Goal: Browse casually

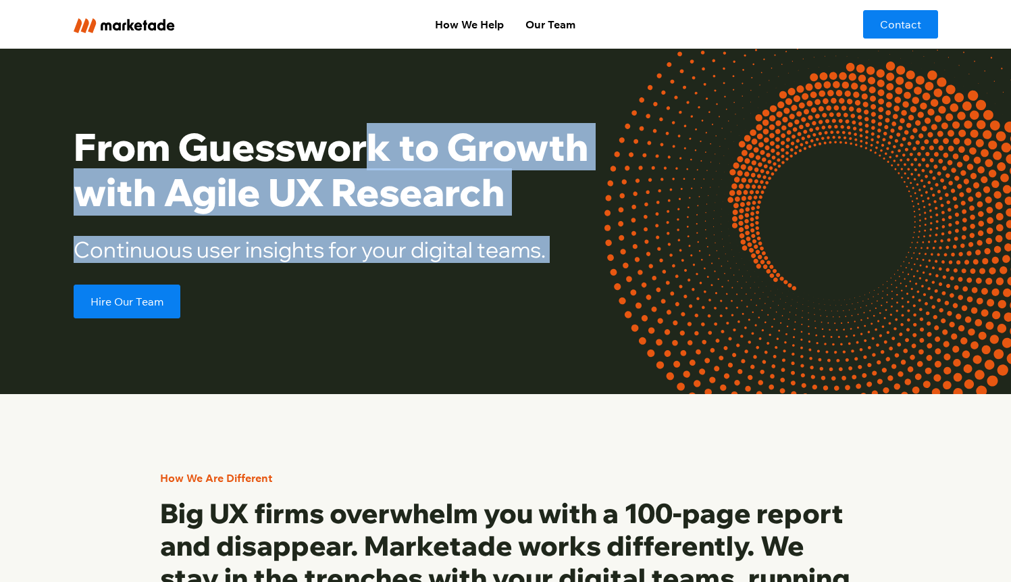
drag, startPoint x: 536, startPoint y: 240, endPoint x: 563, endPoint y: 275, distance: 44.3
click at [563, 275] on div "From Guesswork to Growth with Agile UX Research Continuous user insights for yo…" at bounding box center [363, 221] width 579 height 194
click at [564, 274] on div "From Guesswork to Growth with Agile UX Research Continuous user insights for yo…" at bounding box center [363, 221] width 579 height 194
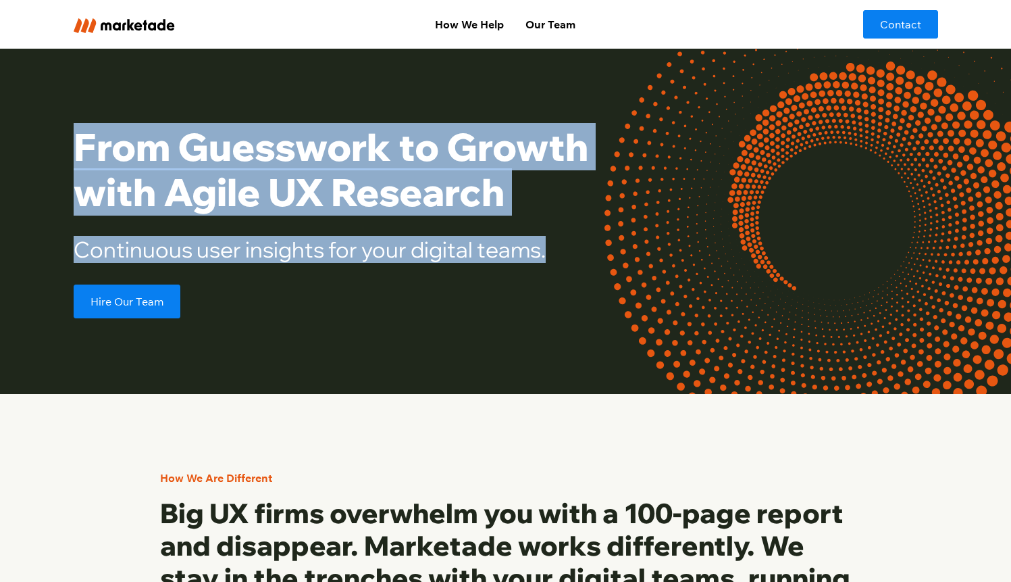
drag, startPoint x: 569, startPoint y: 260, endPoint x: 495, endPoint y: 121, distance: 157.8
click at [496, 121] on div "From Guesswork to Growth with Agile UX Research Continuous user insights for yo…" at bounding box center [506, 221] width 865 height 345
drag, startPoint x: 492, startPoint y: 122, endPoint x: 497, endPoint y: 115, distance: 8.8
click at [492, 124] on h1 "From Guesswork to Growth with Agile UX Research" at bounding box center [363, 169] width 579 height 91
drag, startPoint x: 497, startPoint y: 115, endPoint x: 581, endPoint y: 322, distance: 223.3
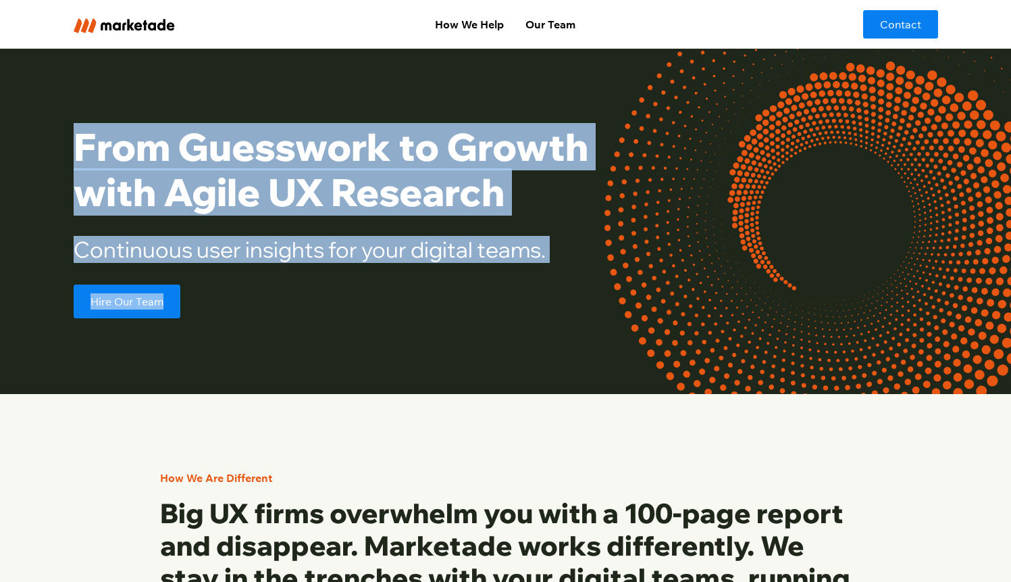
click at [581, 322] on div "From Guesswork to Growth with Agile UX Research Continuous user insights for yo…" at bounding box center [506, 221] width 865 height 345
drag, startPoint x: 581, startPoint y: 322, endPoint x: 578, endPoint y: 315, distance: 7.6
click at [580, 321] on div "From Guesswork to Growth with Agile UX Research Continuous user insights for yo…" at bounding box center [506, 221] width 865 height 345
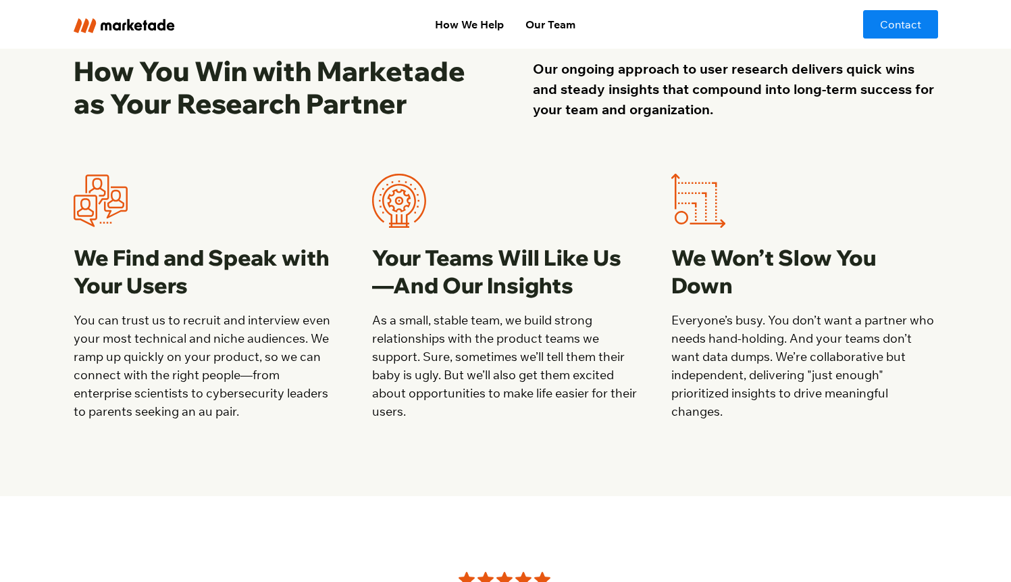
scroll to position [1217, 0]
click at [379, 256] on h3 "Your Teams Will Like Us—And Our Insights" at bounding box center [505, 273] width 267 height 56
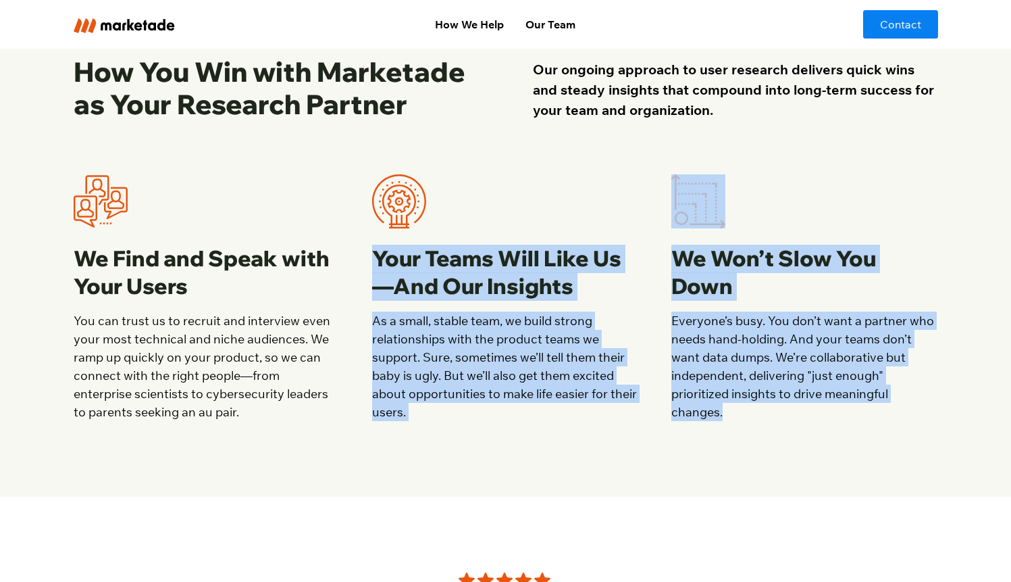
drag, startPoint x: 375, startPoint y: 257, endPoint x: 685, endPoint y: 465, distance: 373.4
click at [686, 465] on div "From Research to Results How You Win with Marketade as Your Research Partner Ou…" at bounding box center [506, 225] width 865 height 544
click at [603, 415] on p "As a small, stable team, we build strong relationships with the product teams w…" at bounding box center [505, 365] width 267 height 109
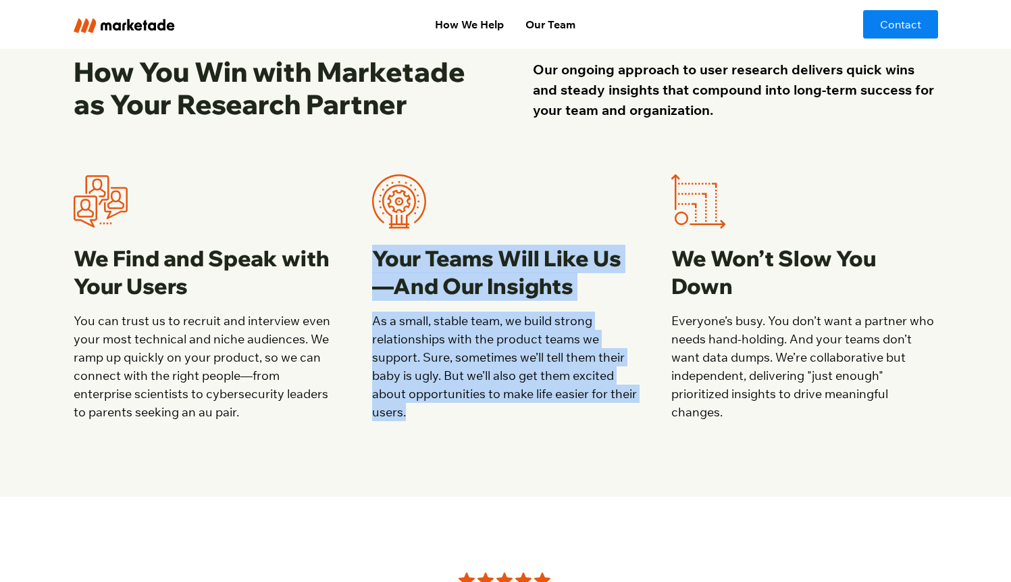
drag, startPoint x: 599, startPoint y: 409, endPoint x: 374, endPoint y: 254, distance: 274.0
click at [374, 254] on div "Your Teams Will Like Us—And Our Insights As a small, stable team, we build stro…" at bounding box center [505, 297] width 267 height 247
drag, startPoint x: 374, startPoint y: 254, endPoint x: 516, endPoint y: 423, distance: 220.6
click at [517, 430] on div "From Research to Results How You Win with Marketade as Your Research Partner Ou…" at bounding box center [506, 225] width 865 height 544
click at [516, 423] on div "From Research to Results How You Win with Marketade as Your Research Partner Ou…" at bounding box center [506, 225] width 865 height 544
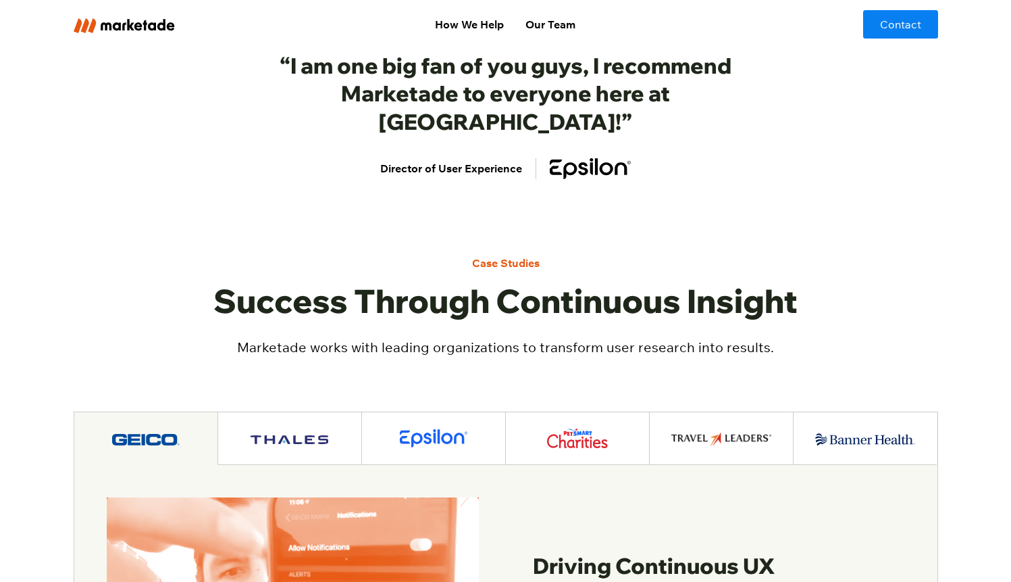
scroll to position [1911, 0]
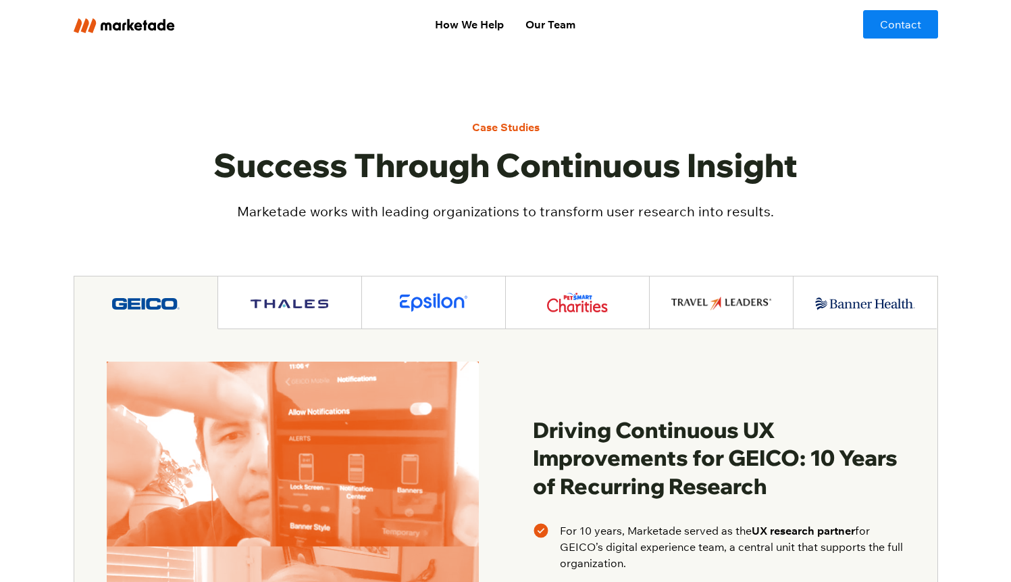
click at [332, 284] on link at bounding box center [290, 302] width 144 height 53
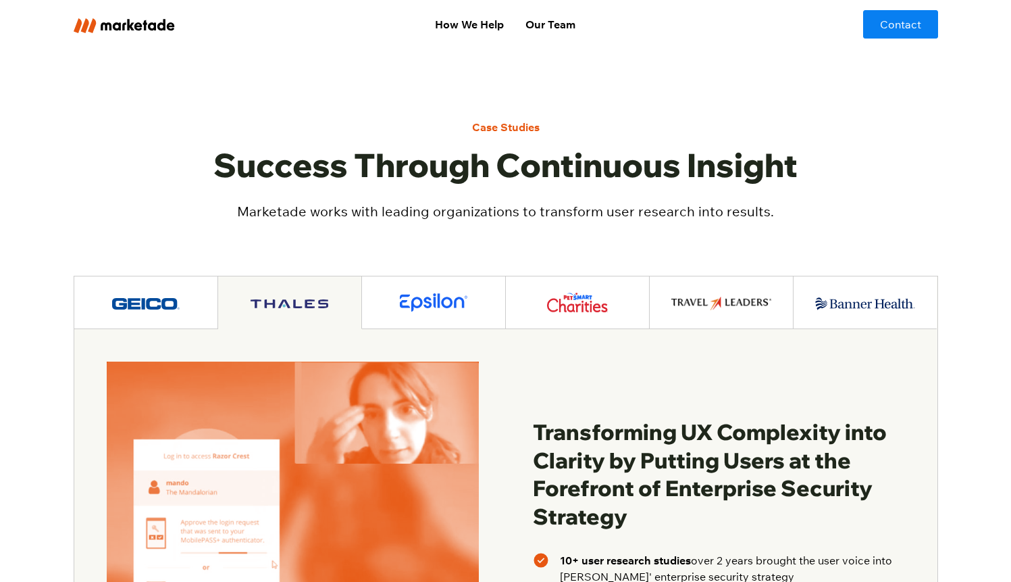
click at [159, 286] on link at bounding box center [146, 302] width 144 height 53
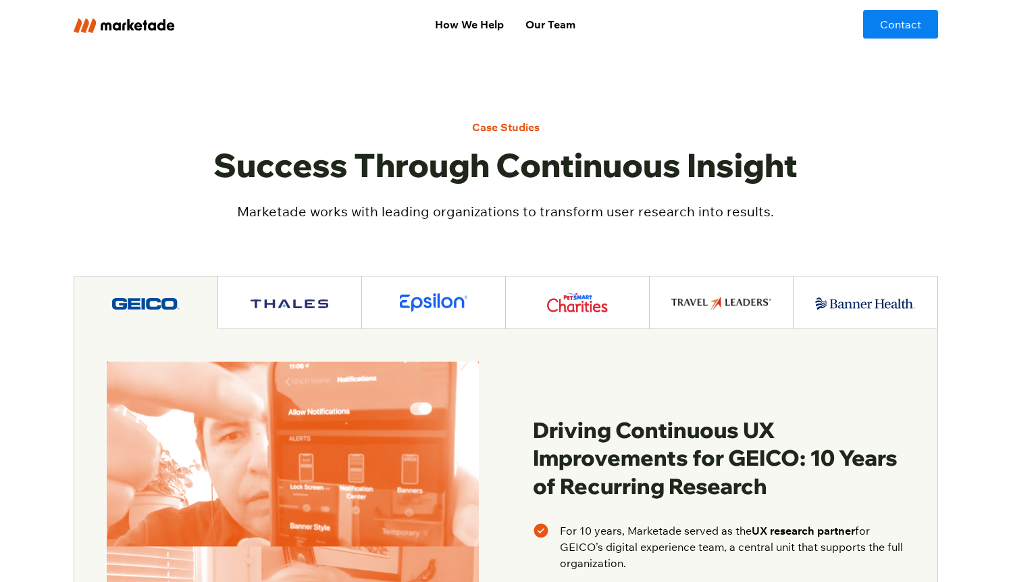
click at [304, 299] on img at bounding box center [290, 303] width 78 height 9
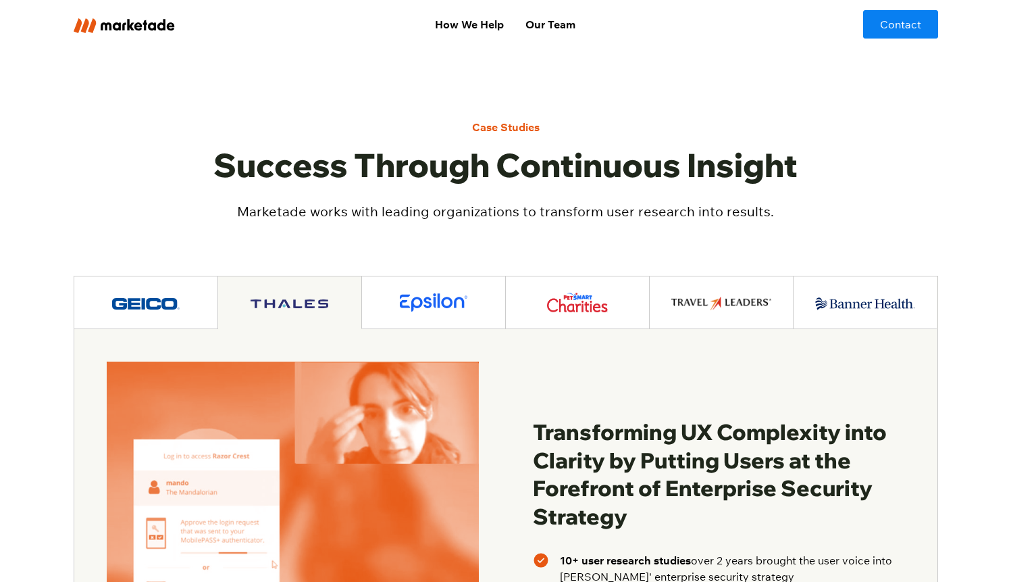
click at [576, 290] on link at bounding box center [578, 302] width 144 height 53
click at [655, 283] on link at bounding box center [722, 302] width 144 height 53
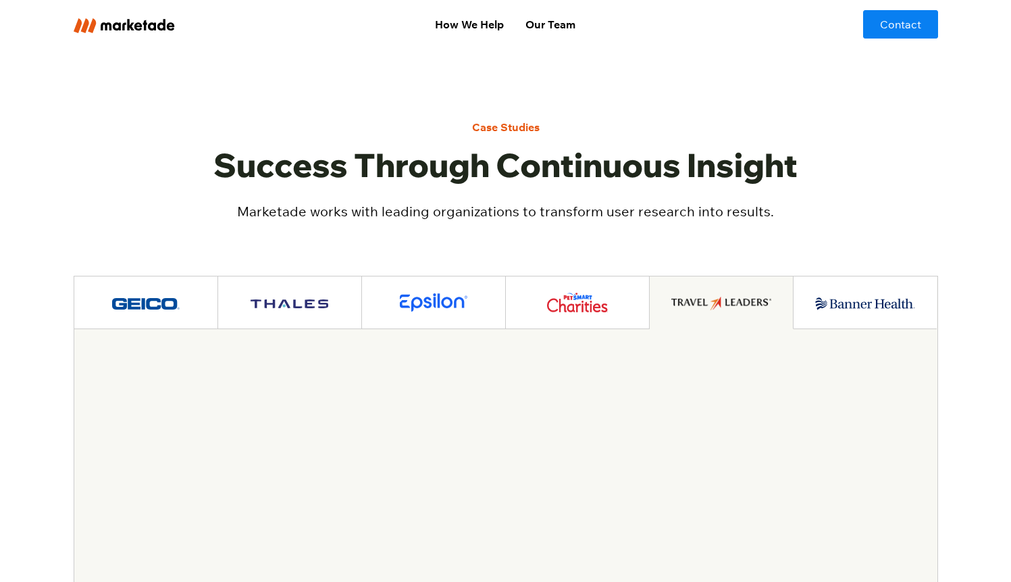
click at [729, 283] on link at bounding box center [722, 302] width 144 height 53
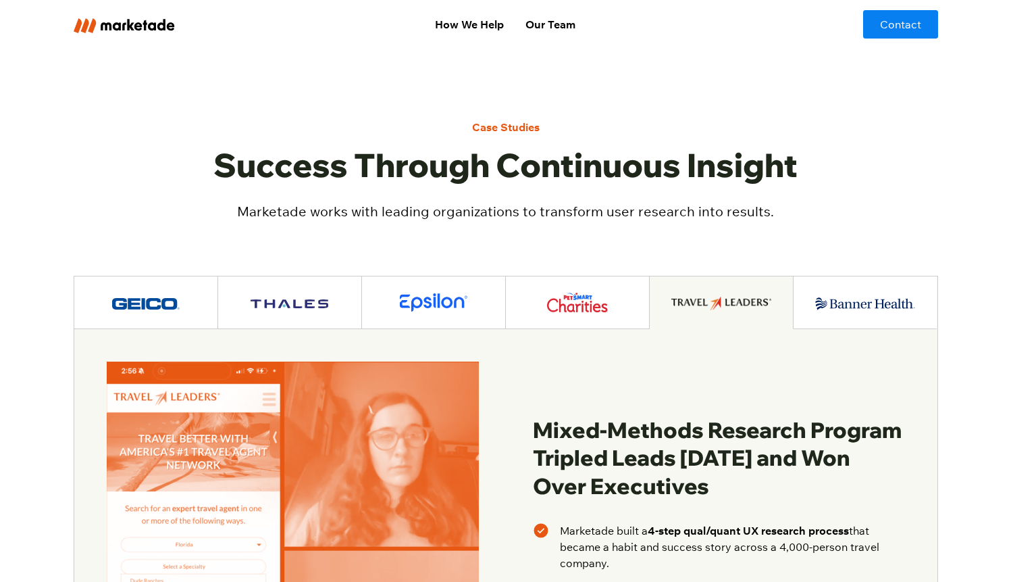
drag, startPoint x: 865, startPoint y: 280, endPoint x: 866, endPoint y: 220, distance: 60.8
click at [865, 297] on img at bounding box center [865, 304] width 100 height 14
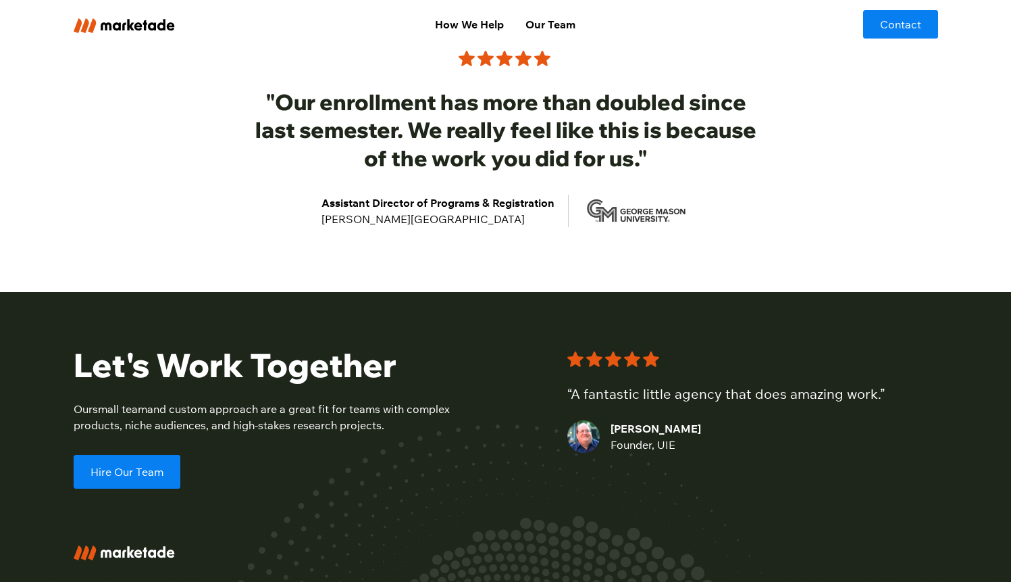
scroll to position [2756, 0]
